Goal: Navigation & Orientation: Understand site structure

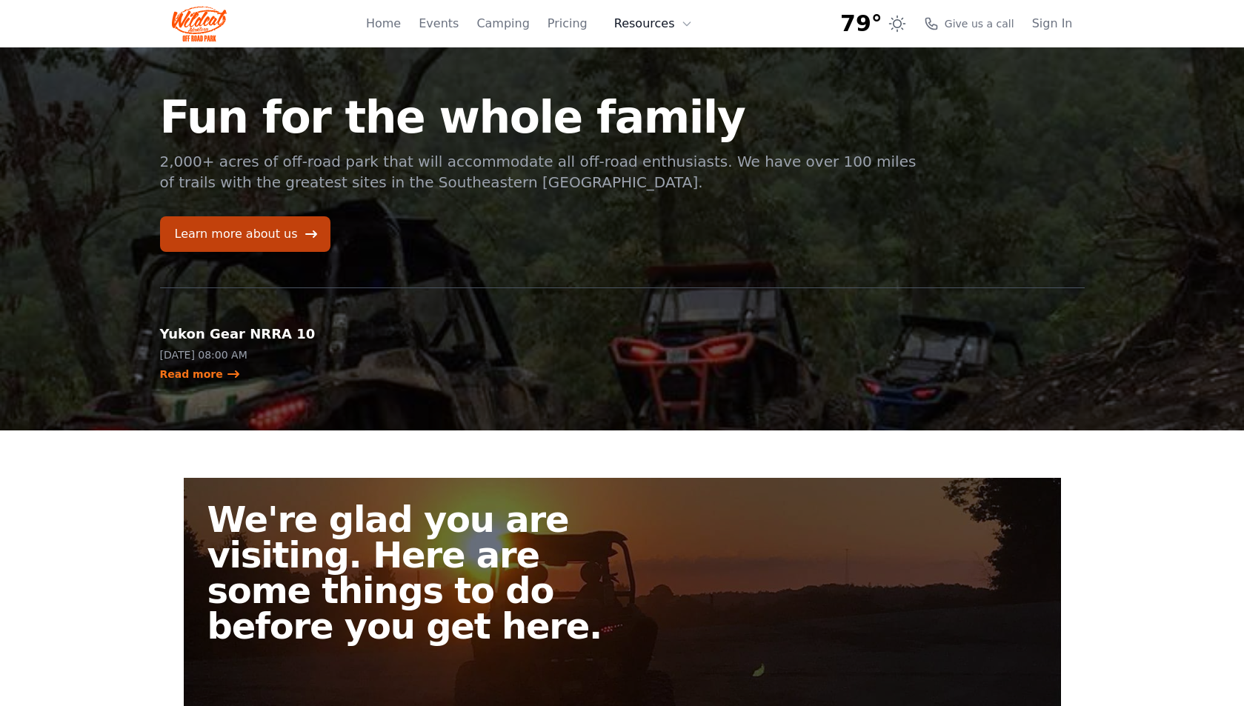
click at [667, 27] on button "Resources" at bounding box center [653, 24] width 96 height 30
click at [456, 24] on link "Events" at bounding box center [439, 24] width 40 height 18
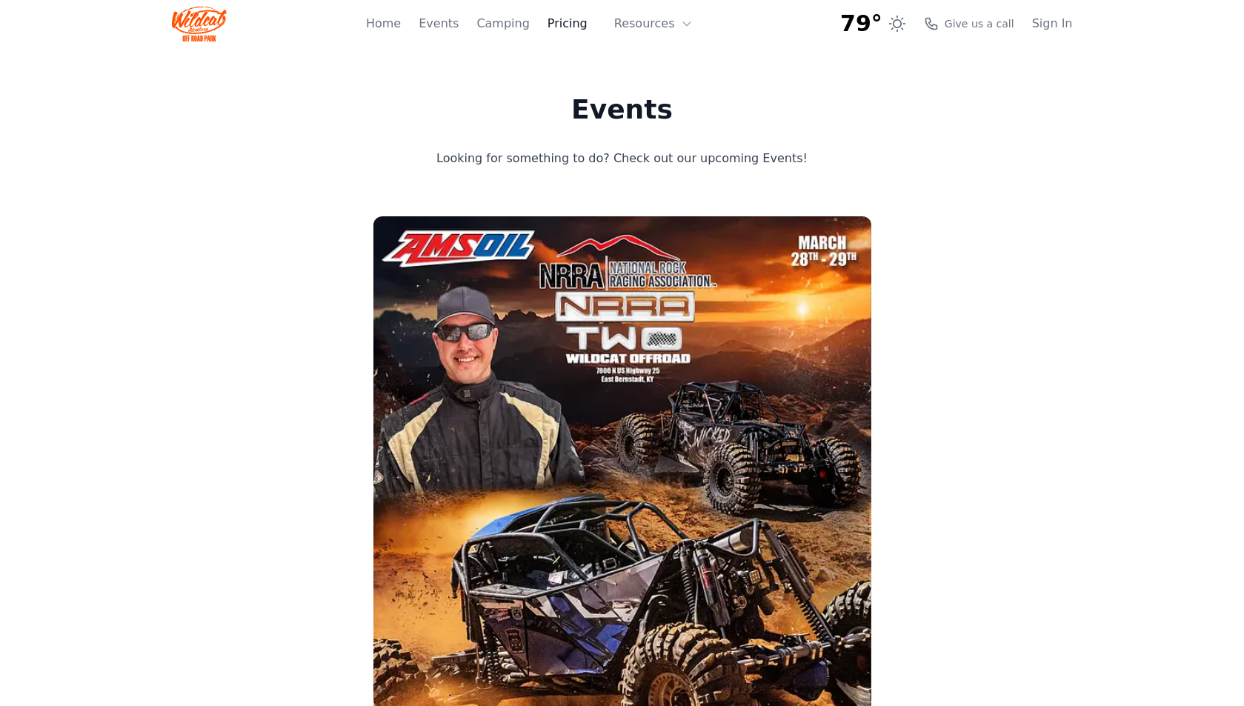
click at [587, 28] on link "Pricing" at bounding box center [567, 24] width 40 height 18
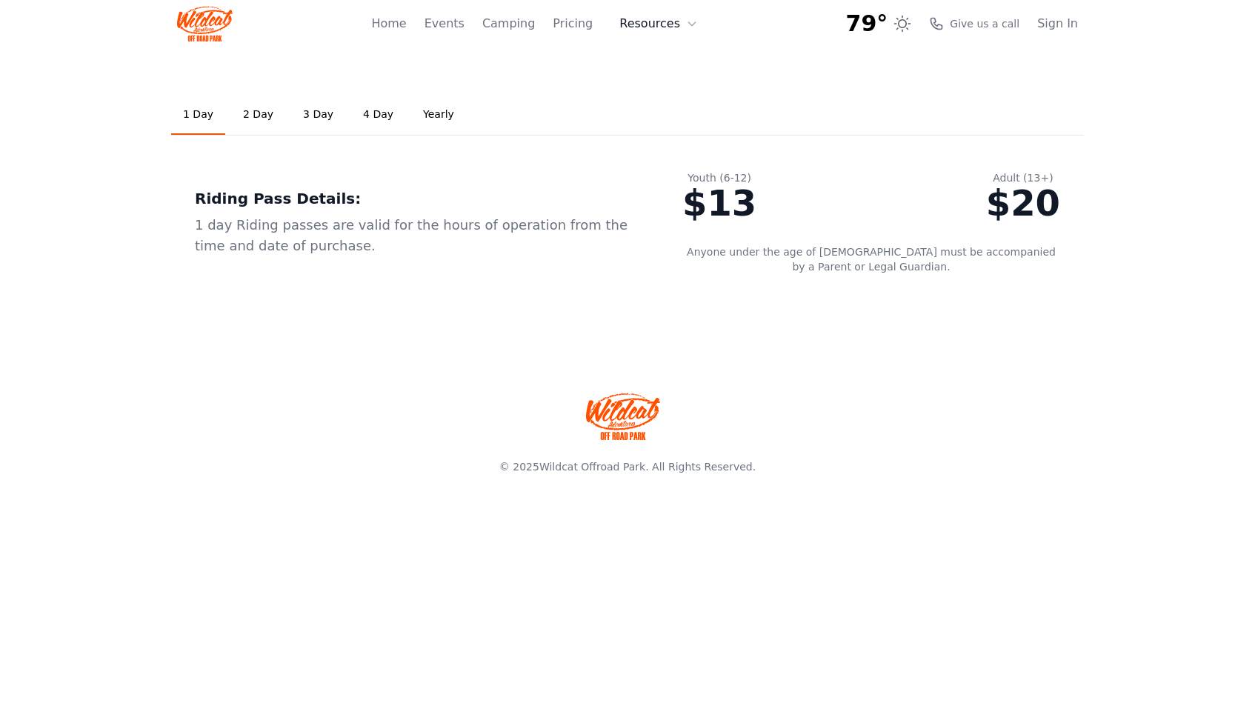
click at [661, 20] on button "Resources" at bounding box center [658, 24] width 96 height 30
click at [673, 58] on link "About" at bounding box center [681, 60] width 142 height 27
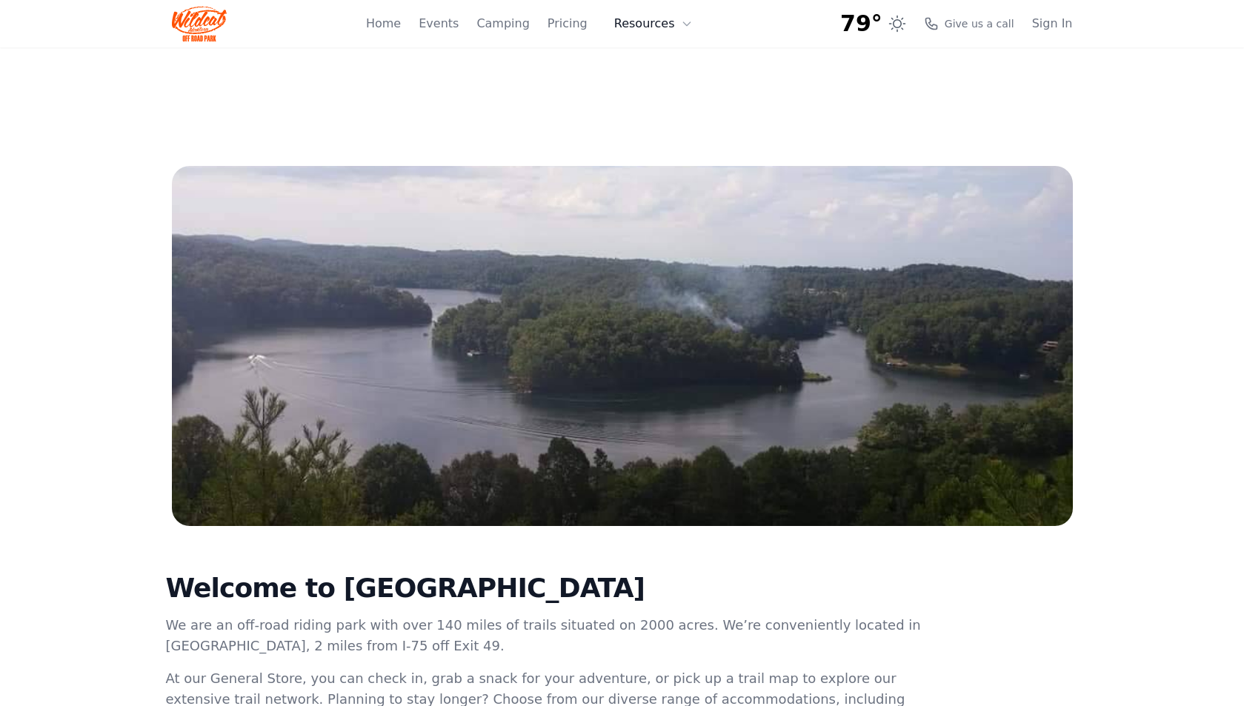
click at [679, 21] on button "Resources" at bounding box center [653, 24] width 96 height 30
click at [674, 80] on link "FAQ" at bounding box center [676, 87] width 142 height 27
